Goal: Transaction & Acquisition: Book appointment/travel/reservation

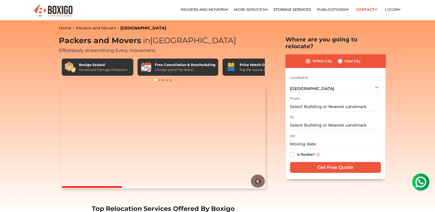
click at [313, 58] on label "Within City" at bounding box center [322, 61] width 19 height 7
click at [307, 58] on input "Within City" at bounding box center [308, 61] width 5 height 6
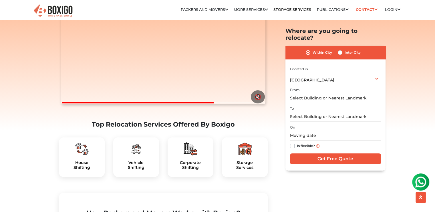
scroll to position [84, 0]
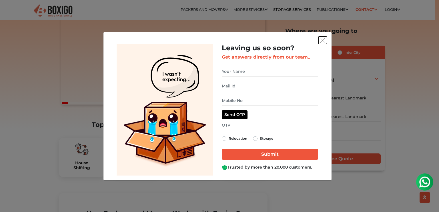
click at [324, 42] on img "get free quote dialog" at bounding box center [322, 40] width 5 height 5
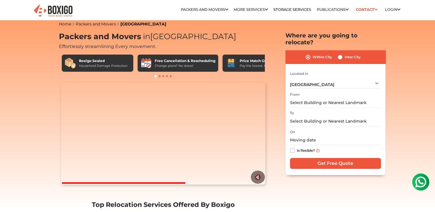
scroll to position [0, 0]
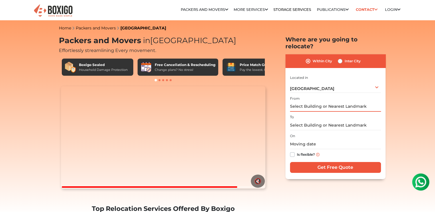
click at [311, 102] on input "text" at bounding box center [335, 107] width 91 height 10
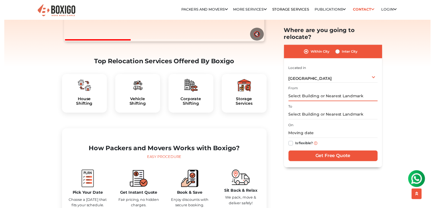
scroll to position [148, 0]
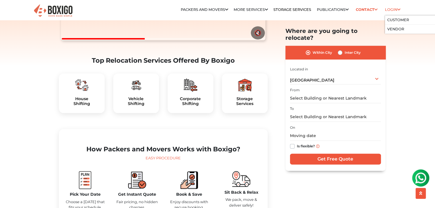
click at [396, 9] on link "Login" at bounding box center [392, 9] width 15 height 4
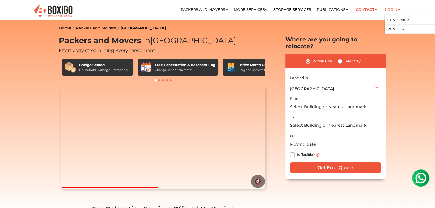
click at [396, 9] on link "Login" at bounding box center [392, 9] width 15 height 4
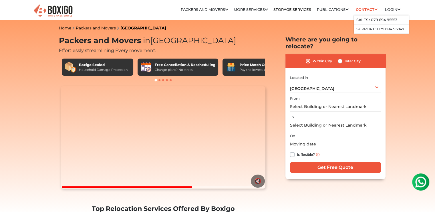
click at [374, 9] on icon at bounding box center [375, 10] width 3 height 4
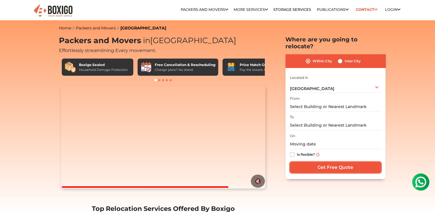
click at [325, 162] on input "Get Free Quote" at bounding box center [335, 167] width 91 height 11
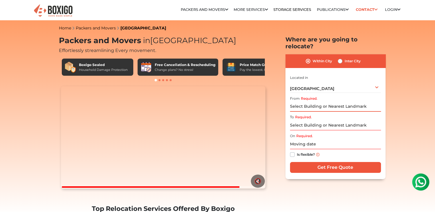
click at [327, 102] on input "Required." at bounding box center [335, 107] width 91 height 10
click at [317, 120] on input "Required." at bounding box center [335, 125] width 91 height 10
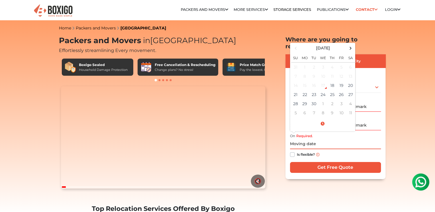
click at [317, 139] on input "text" at bounding box center [335, 144] width 91 height 10
click at [349, 44] on span at bounding box center [351, 48] width 8 height 8
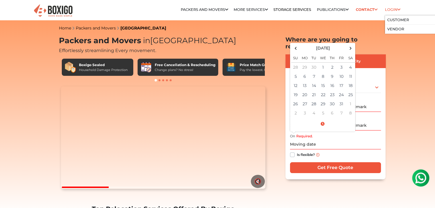
click at [391, 10] on link "Login" at bounding box center [392, 9] width 15 height 4
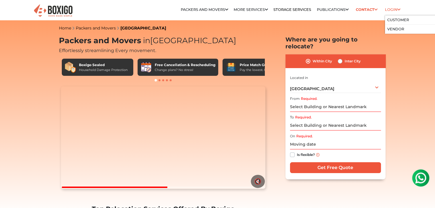
click at [395, 9] on link "Login" at bounding box center [392, 9] width 15 height 4
click at [399, 18] on link "Customer" at bounding box center [398, 20] width 22 height 4
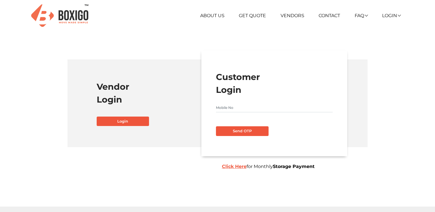
click at [244, 104] on input "text" at bounding box center [274, 107] width 117 height 9
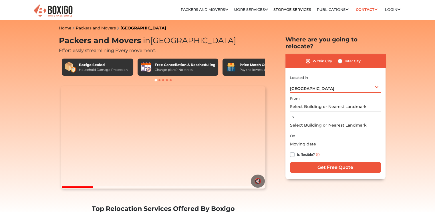
click at [374, 81] on div "Bengaluru Select City Bangalore Bengaluru Bhopal Bhubaneswar Chennai Coimbatore…" at bounding box center [335, 87] width 91 height 12
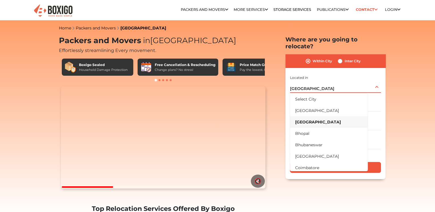
click at [322, 116] on li "[GEOGRAPHIC_DATA]" at bounding box center [329, 121] width 78 height 11
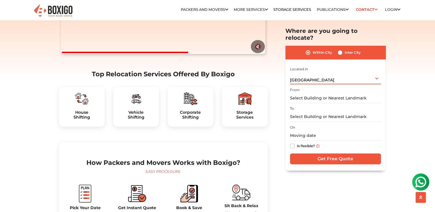
scroll to position [134, 0]
click at [308, 93] on input "text" at bounding box center [335, 98] width 91 height 10
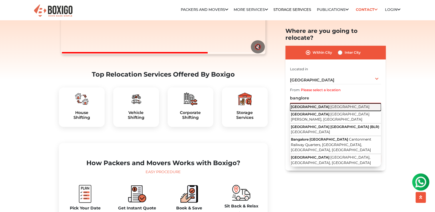
click at [308, 105] on span "[GEOGRAPHIC_DATA]" at bounding box center [310, 107] width 39 height 4
type input "Bangalore, Karnataka"
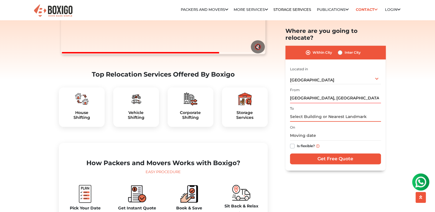
click at [300, 112] on input "text" at bounding box center [335, 117] width 91 height 10
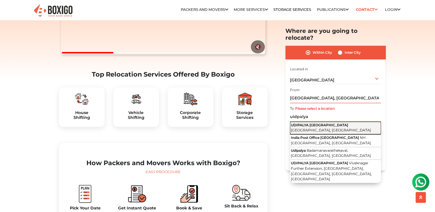
click at [315, 123] on span "UDIPALYA Kanakapura main road" at bounding box center [319, 125] width 57 height 4
type input "UDIPALYA Kanakapura main road, Udayapur village, Karnataka"
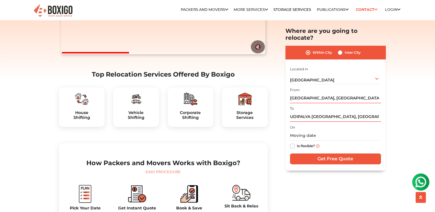
click at [297, 143] on label "Is flexible?" at bounding box center [306, 146] width 18 height 6
click at [293, 143] on input "Is flexible?" at bounding box center [292, 146] width 5 height 6
checkbox input "true"
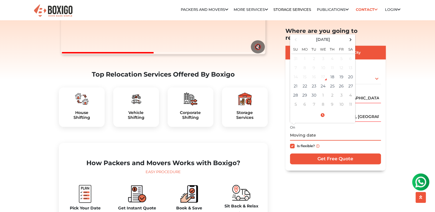
click at [310, 131] on input "text" at bounding box center [335, 136] width 91 height 10
click at [332, 72] on td "18" at bounding box center [332, 76] width 9 height 9
type input "09/18/2025 5:57 PM"
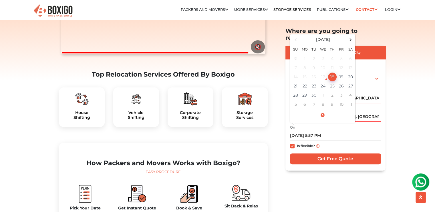
click at [297, 143] on label "Is flexible?" at bounding box center [306, 146] width 18 height 6
click at [294, 143] on input "Is flexible?" at bounding box center [292, 146] width 5 height 6
checkbox input "false"
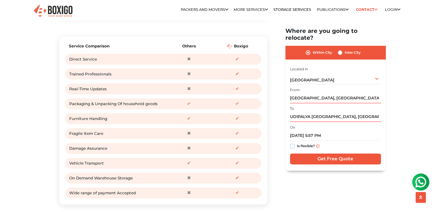
scroll to position [698, 0]
click at [419, 198] on button "scroll up" at bounding box center [420, 197] width 10 height 11
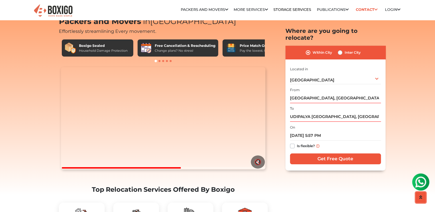
scroll to position [0, 0]
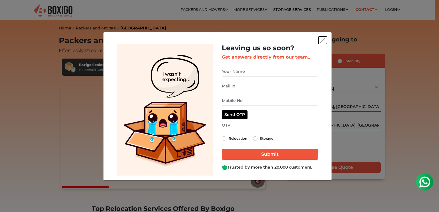
click at [320, 37] on button "get free quote dialog" at bounding box center [323, 40] width 9 height 7
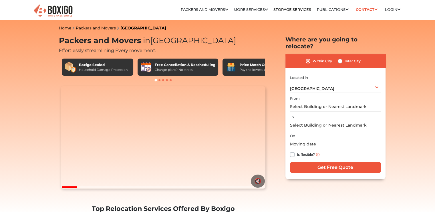
click at [345, 58] on label "Inter City" at bounding box center [353, 61] width 16 height 7
click at [341, 58] on input "Inter City" at bounding box center [340, 61] width 5 height 6
radio input "true"
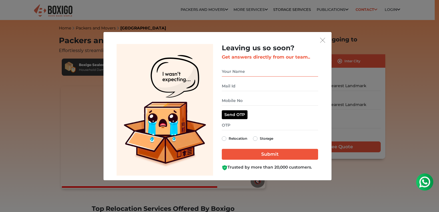
click at [256, 74] on input "get free quote dialog" at bounding box center [270, 72] width 96 height 10
click at [324, 41] on img "get free quote dialog" at bounding box center [322, 40] width 5 height 5
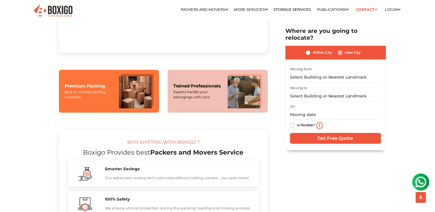
scroll to position [439, 0]
